Goal: Information Seeking & Learning: Learn about a topic

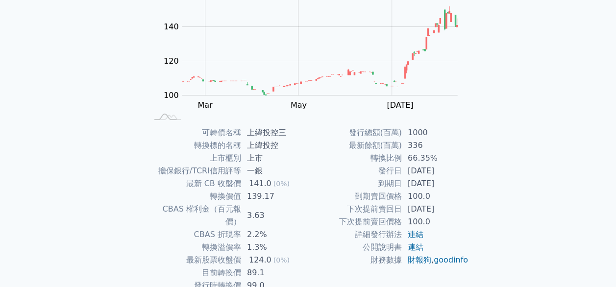
scroll to position [98, 0]
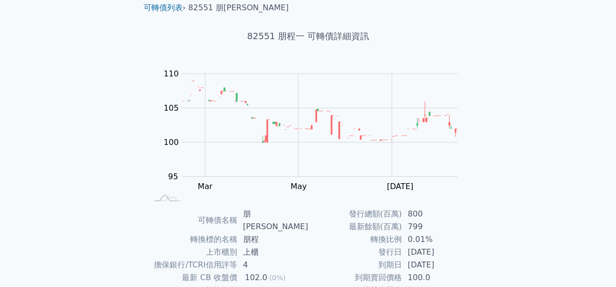
scroll to position [37, 0]
